Goal: Information Seeking & Learning: Check status

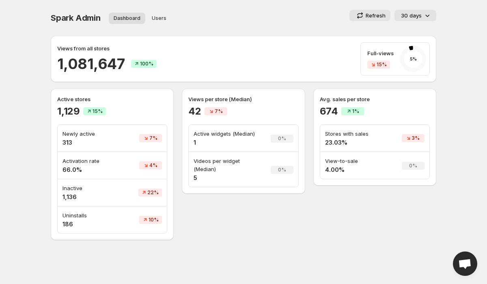
click at [82, 50] on p "Views from all stores" at bounding box center [83, 48] width 52 height 8
click at [92, 66] on h2 "1,081,647" at bounding box center [90, 63] width 67 height 19
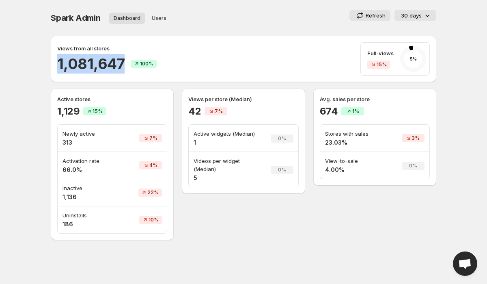
click at [92, 66] on h2 "1,081,647" at bounding box center [90, 63] width 67 height 19
click at [126, 65] on div "1,081,647 100%" at bounding box center [106, 63] width 99 height 19
click at [178, 65] on div "Views from all stores 1,081,647 100% Full-views 15% 5 %" at bounding box center [243, 58] width 373 height 33
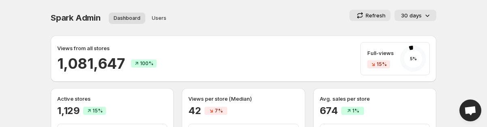
click at [68, 22] on span "Spark Admin" at bounding box center [76, 18] width 50 height 10
click at [84, 16] on span "Spark Admin" at bounding box center [76, 18] width 50 height 10
